Goal: Check status: Check status

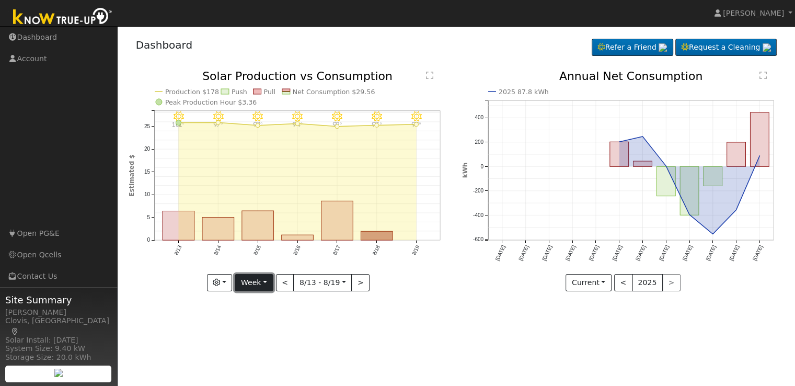
click at [269, 281] on button "Week" at bounding box center [254, 283] width 38 height 18
click at [253, 302] on link "Day" at bounding box center [271, 303] width 73 height 15
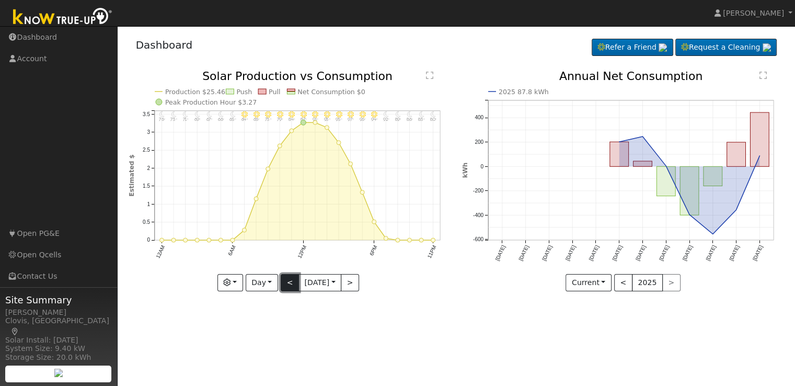
click at [284, 286] on button "<" at bounding box center [290, 283] width 18 height 18
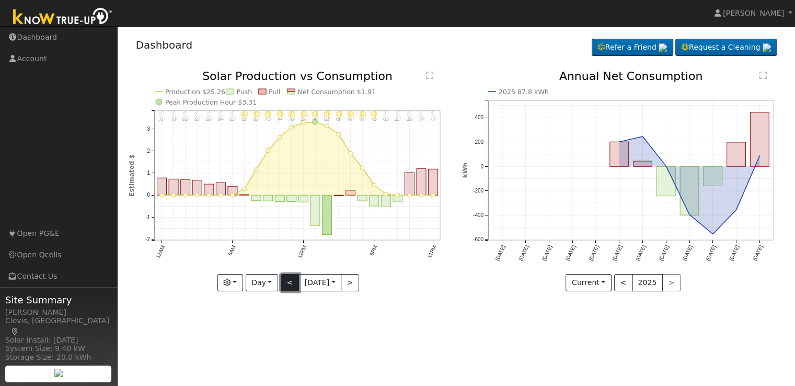
click at [284, 286] on button "<" at bounding box center [290, 283] width 18 height 18
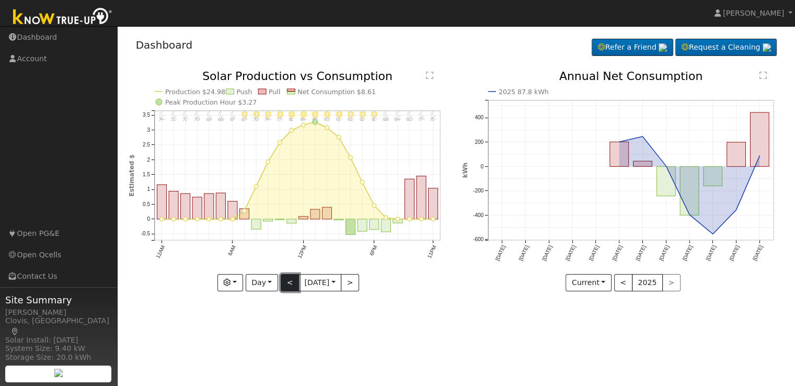
click at [284, 286] on button "<" at bounding box center [290, 283] width 18 height 18
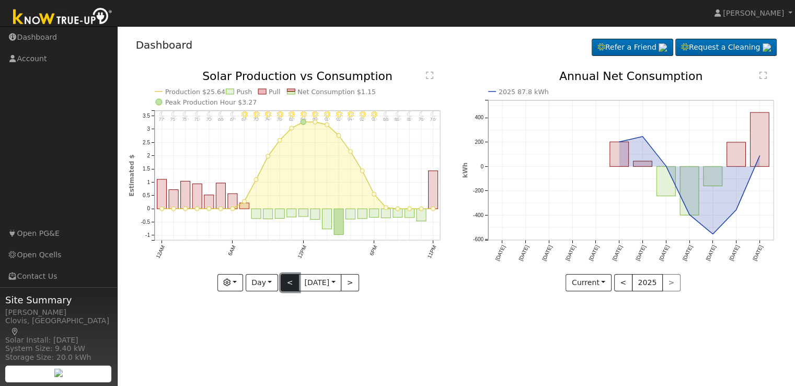
click at [284, 286] on button "<" at bounding box center [290, 283] width 18 height 18
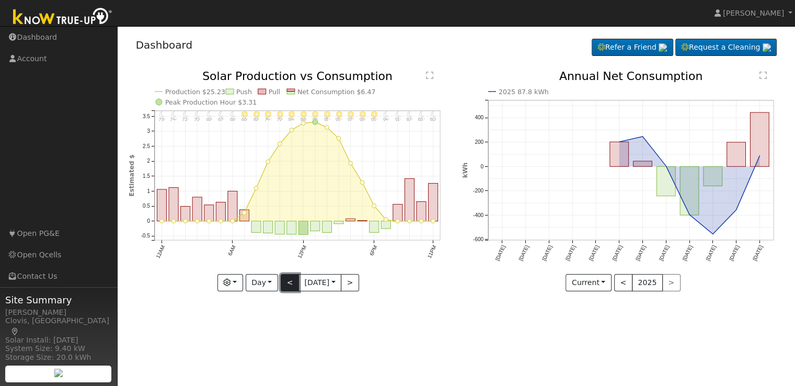
click at [284, 286] on button "<" at bounding box center [290, 283] width 18 height 18
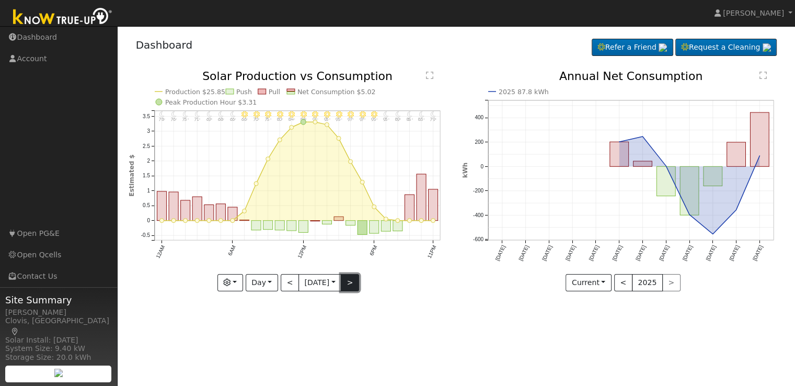
click at [352, 279] on button ">" at bounding box center [350, 283] width 18 height 18
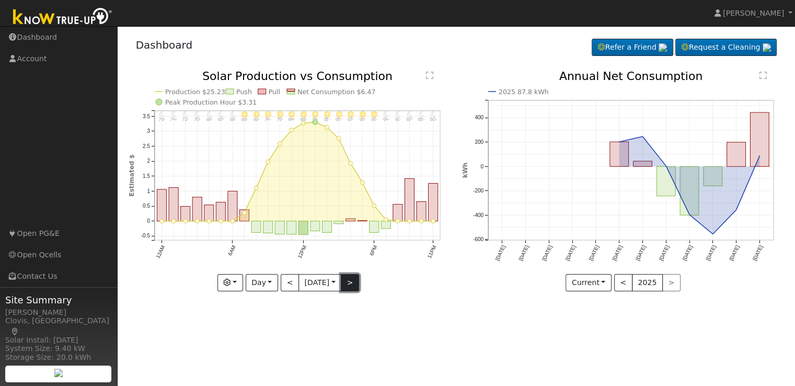
click at [352, 279] on button ">" at bounding box center [350, 283] width 18 height 18
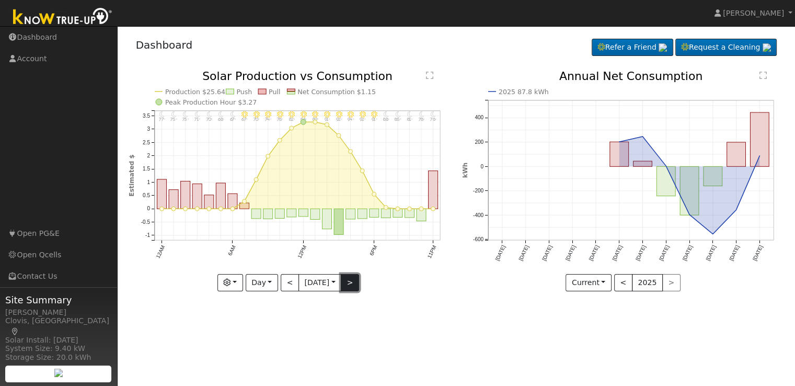
click at [352, 279] on button ">" at bounding box center [350, 283] width 18 height 18
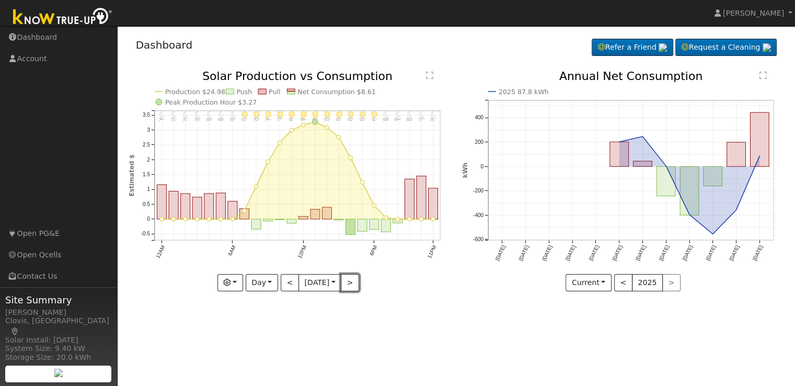
click at [351, 279] on button ">" at bounding box center [350, 283] width 18 height 18
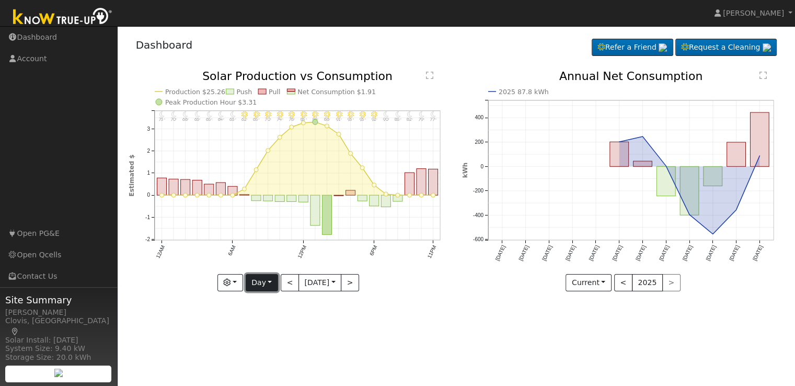
click at [268, 281] on button "Day" at bounding box center [262, 283] width 32 height 18
click at [260, 331] on link "Month" at bounding box center [282, 332] width 73 height 15
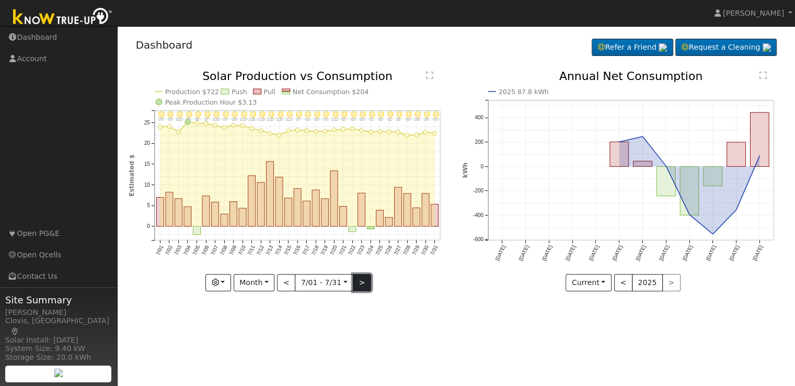
click at [356, 284] on button ">" at bounding box center [362, 283] width 18 height 18
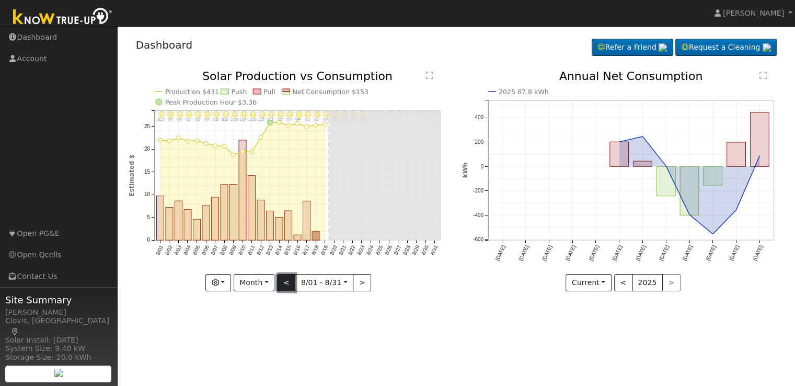
click at [286, 285] on button "<" at bounding box center [286, 283] width 18 height 18
type input "[DATE]"
